Goal: Navigation & Orientation: Find specific page/section

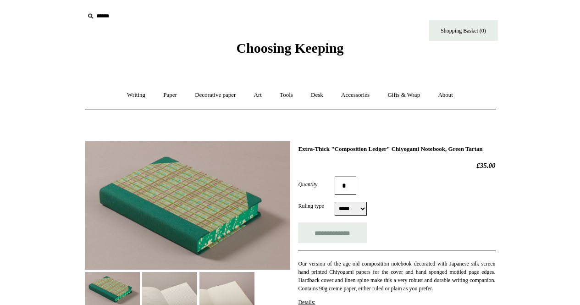
select select "*****"
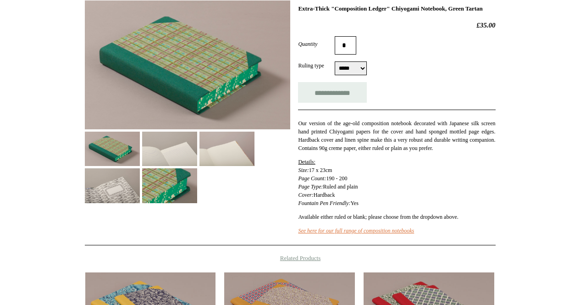
scroll to position [101, 0]
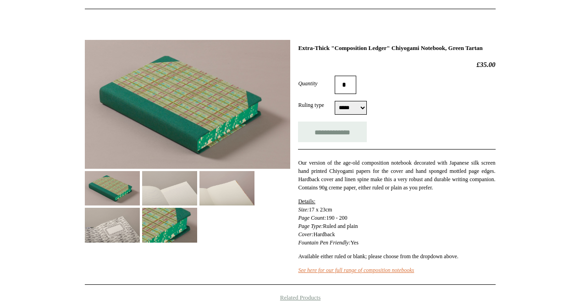
click at [226, 184] on img at bounding box center [226, 188] width 55 height 34
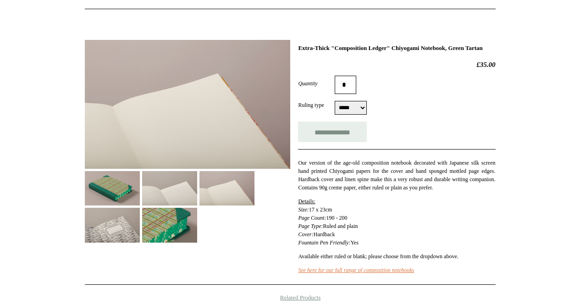
click at [185, 185] on img at bounding box center [169, 188] width 55 height 34
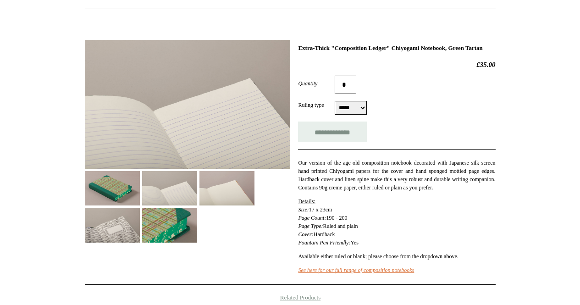
click at [127, 187] on img at bounding box center [112, 188] width 55 height 34
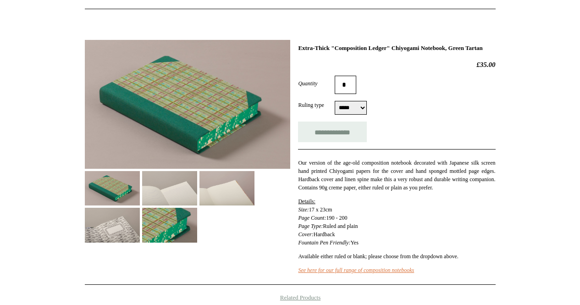
click at [354, 123] on form "**********" at bounding box center [396, 109] width 197 height 66
click at [354, 115] on select "***** *****" at bounding box center [351, 108] width 32 height 14
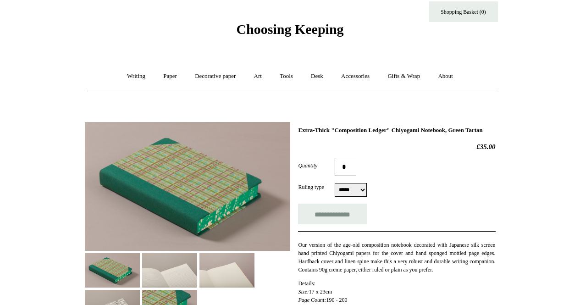
scroll to position [10, 0]
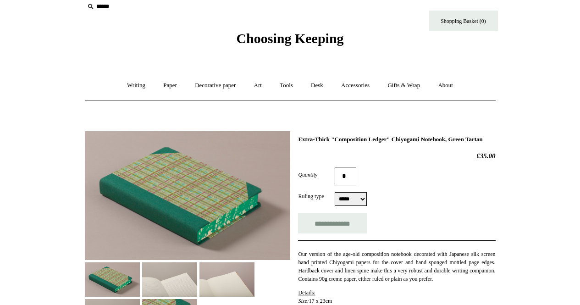
click at [342, 153] on div "**********" at bounding box center [396, 254] width 197 height 236
click at [131, 86] on link "Writing +" at bounding box center [136, 85] width 35 height 24
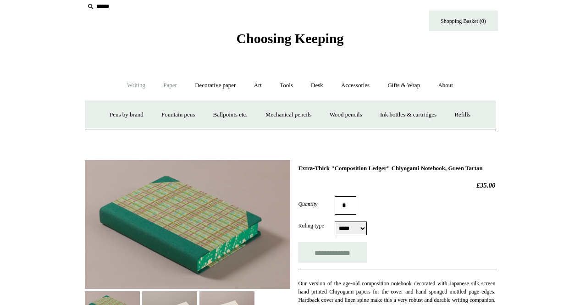
click at [166, 85] on link "Paper +" at bounding box center [170, 85] width 30 height 24
click at [159, 114] on link "Notebooks +" at bounding box center [162, 115] width 42 height 24
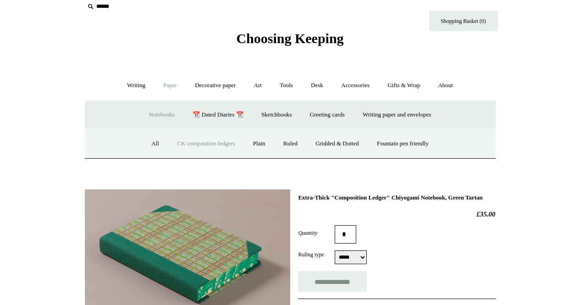
click at [159, 114] on link "Notebooks -" at bounding box center [162, 115] width 42 height 24
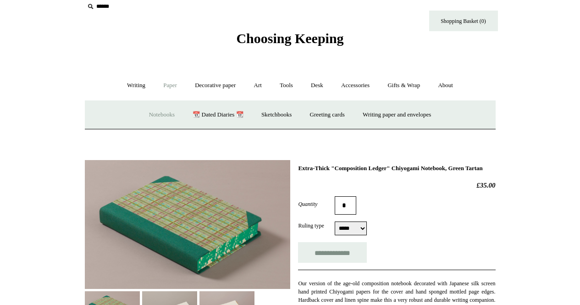
click at [159, 114] on link "Notebooks +" at bounding box center [162, 115] width 42 height 24
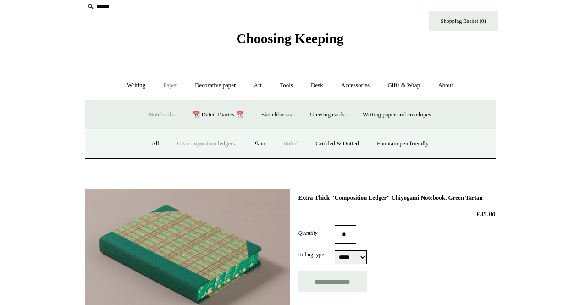
click at [294, 142] on link "Ruled" at bounding box center [290, 144] width 31 height 24
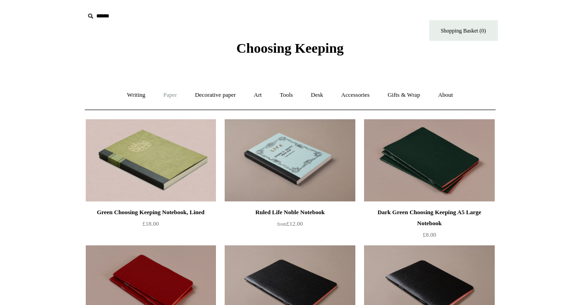
click at [172, 97] on link "Paper +" at bounding box center [170, 95] width 30 height 24
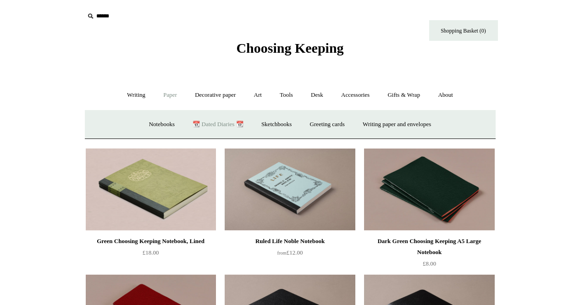
click at [217, 127] on link "📆 Dated Diaries 📆" at bounding box center [217, 124] width 67 height 24
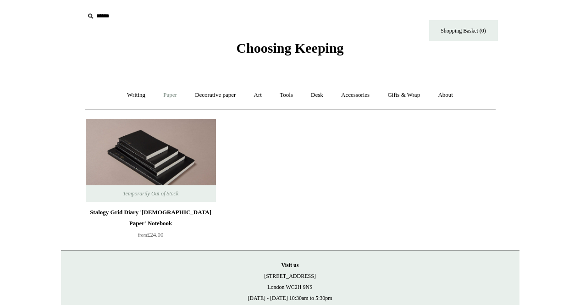
click at [176, 95] on link "Paper +" at bounding box center [170, 95] width 30 height 24
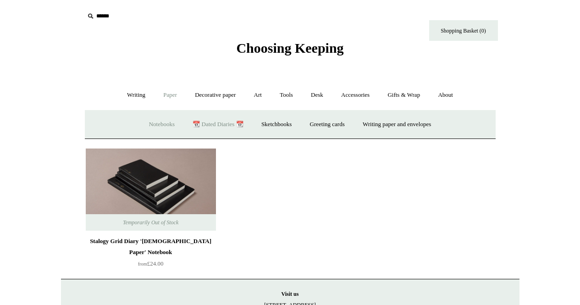
click at [157, 122] on link "Notebooks +" at bounding box center [162, 124] width 42 height 24
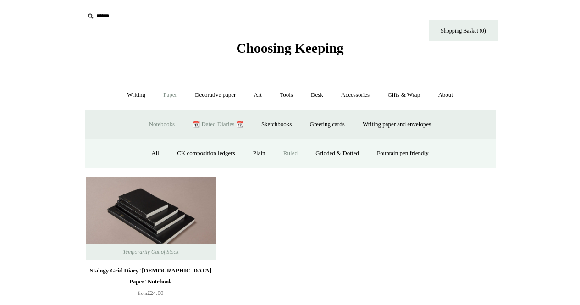
click at [284, 150] on link "Ruled" at bounding box center [290, 153] width 31 height 24
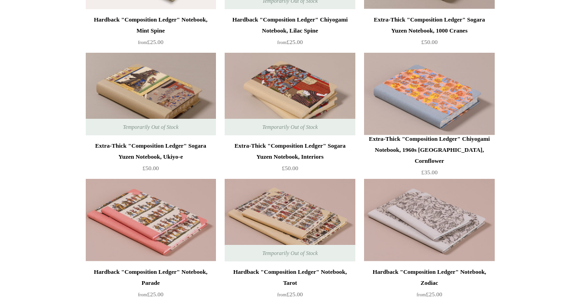
scroll to position [1201, 0]
